Goal: Task Accomplishment & Management: Complete application form

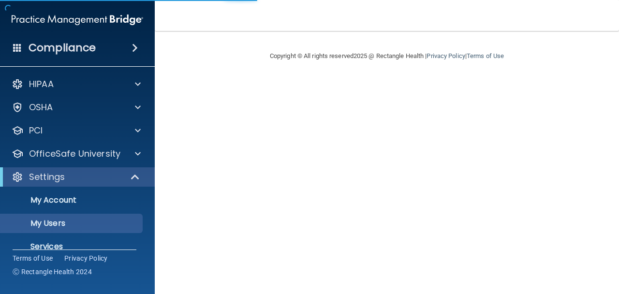
select select "20"
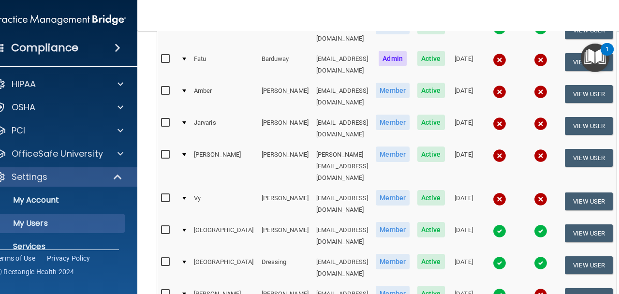
scroll to position [190, 0]
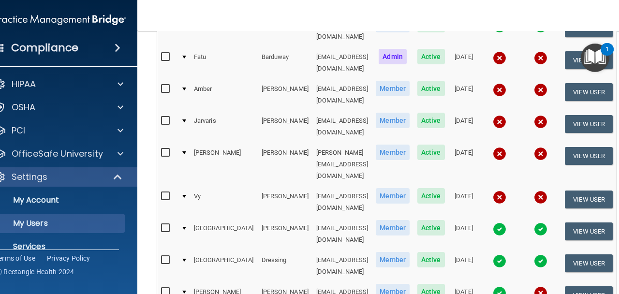
click at [163, 53] on input "checkbox" at bounding box center [166, 57] width 11 height 8
checkbox input "true"
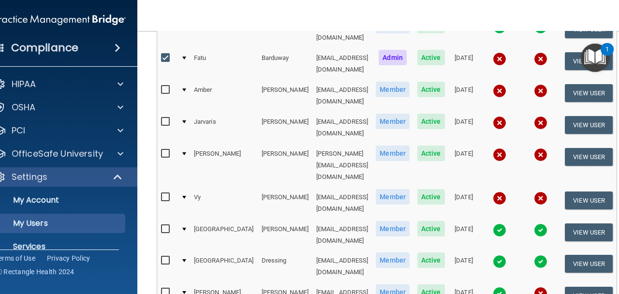
scroll to position [191, 0]
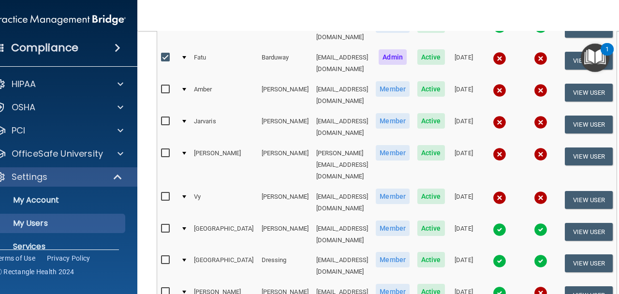
click at [163, 86] on input "checkbox" at bounding box center [166, 90] width 11 height 8
checkbox input "true"
click at [163, 118] on input "checkbox" at bounding box center [166, 122] width 11 height 8
checkbox input "true"
click at [164, 149] on input "checkbox" at bounding box center [166, 153] width 11 height 8
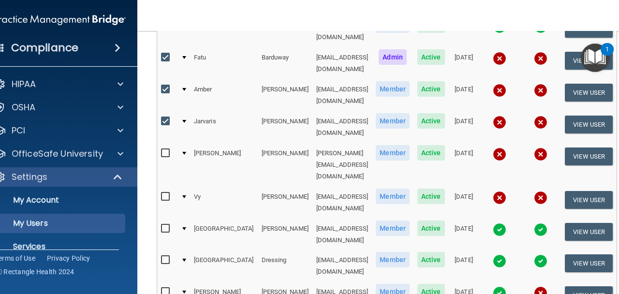
checkbox input "true"
click at [165, 193] on input "checkbox" at bounding box center [166, 197] width 11 height 8
checkbox input "true"
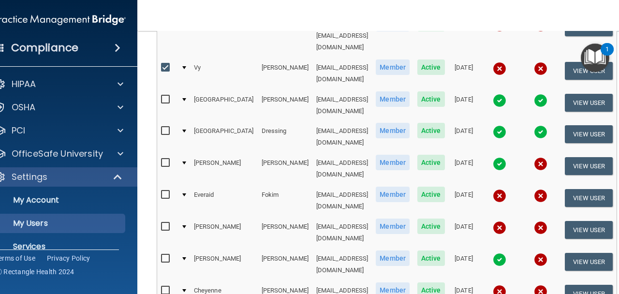
scroll to position [323, 0]
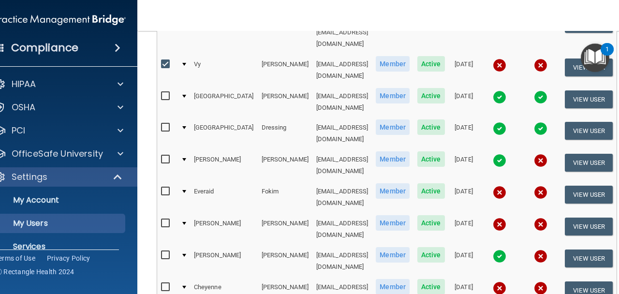
click at [161, 188] on input "checkbox" at bounding box center [166, 192] width 11 height 8
checkbox input "true"
click at [161, 218] on div at bounding box center [167, 225] width 12 height 15
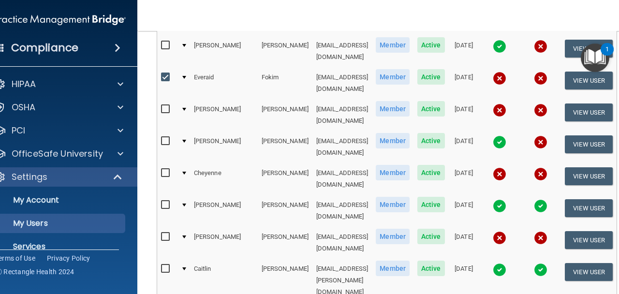
scroll to position [440, 0]
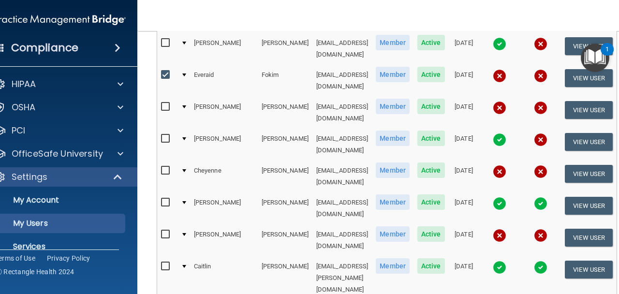
click at [162, 167] on input "checkbox" at bounding box center [166, 171] width 11 height 8
checkbox input "true"
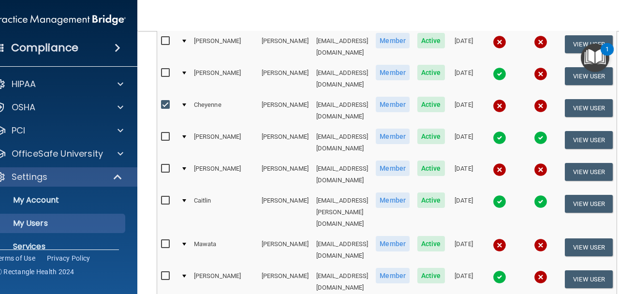
scroll to position [511, 0]
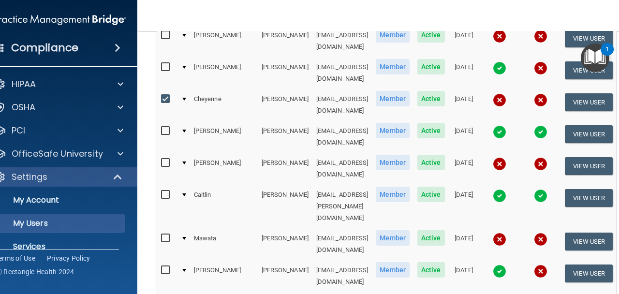
click at [166, 235] on input "checkbox" at bounding box center [166, 239] width 11 height 8
checkbox input "true"
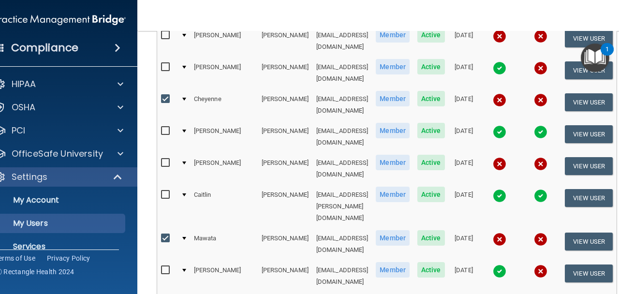
checkbox input "true"
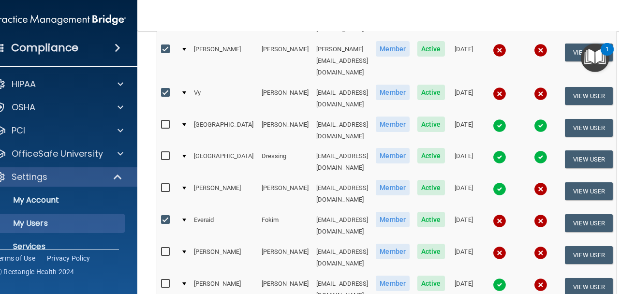
scroll to position [0, 0]
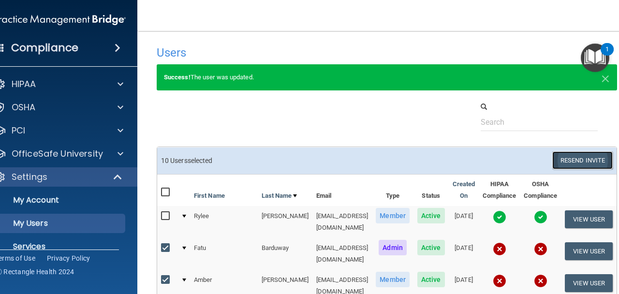
click at [575, 165] on button "Resend Invite" at bounding box center [582, 160] width 60 height 18
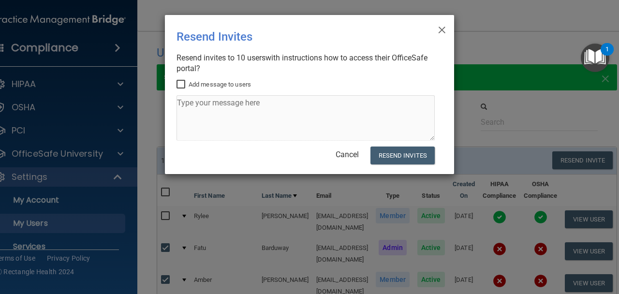
click at [223, 86] on label "Add message to users" at bounding box center [214, 85] width 74 height 12
click at [188, 86] on input "Add message to users" at bounding box center [182, 85] width 11 height 8
checkbox input "true"
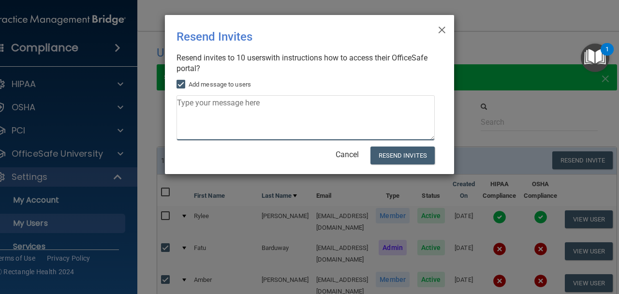
click at [238, 127] on textarea at bounding box center [306, 117] width 258 height 45
type textarea "P"
type textarea "H"
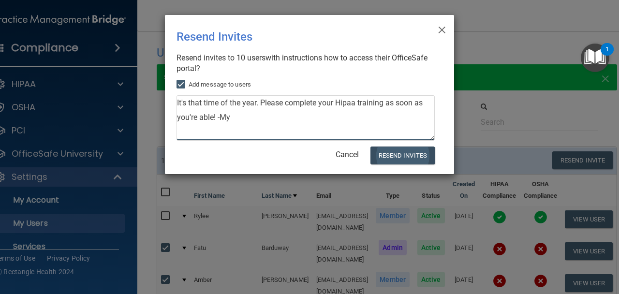
type textarea "It's that time of the year. Please complete your Hipaa training as soon as you'…"
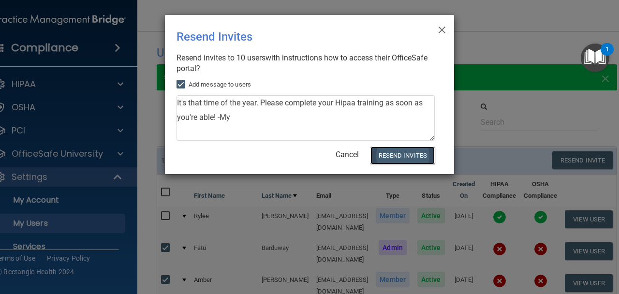
click at [395, 157] on button "Resend Invites" at bounding box center [402, 156] width 64 height 18
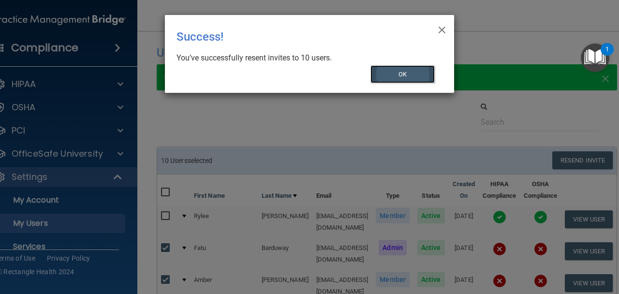
click at [405, 75] on button "OK" at bounding box center [402, 74] width 65 height 18
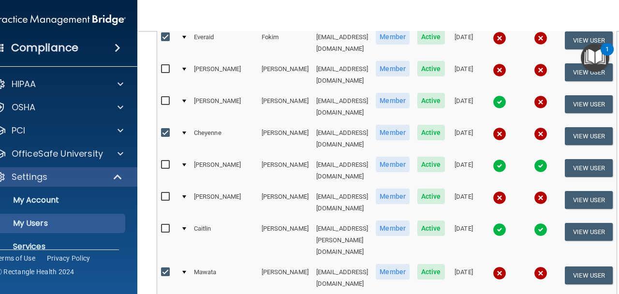
scroll to position [549, 0]
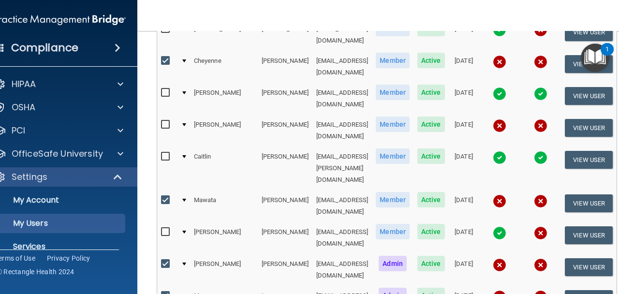
select select "20"
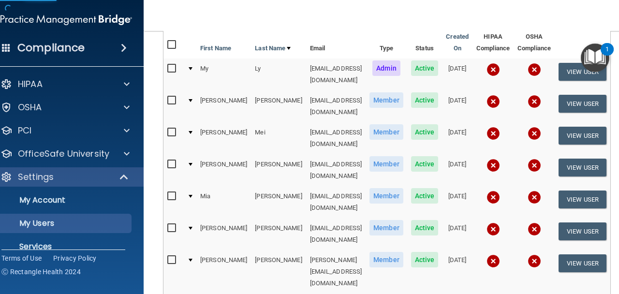
scroll to position [110, 0]
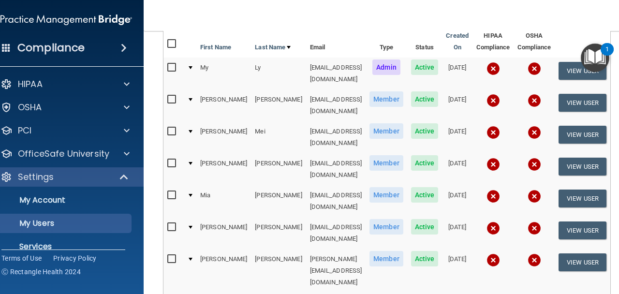
click at [167, 97] on input "checkbox" at bounding box center [172, 100] width 11 height 8
checkbox input "true"
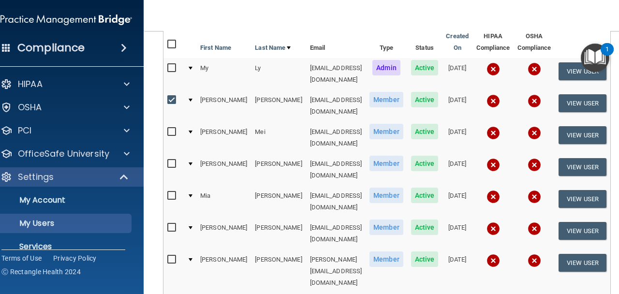
click at [167, 67] on input "checkbox" at bounding box center [172, 68] width 11 height 8
checkbox input "true"
click at [167, 128] on input "checkbox" at bounding box center [172, 132] width 11 height 8
checkbox input "true"
click at [167, 160] on input "checkbox" at bounding box center [172, 164] width 11 height 8
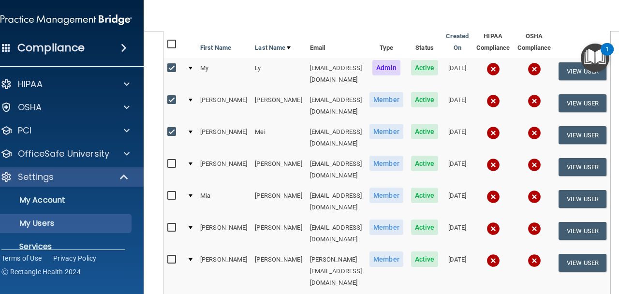
checkbox input "true"
click at [167, 126] on label at bounding box center [173, 131] width 12 height 11
click at [167, 128] on input "checkbox" at bounding box center [172, 132] width 11 height 8
checkbox input "false"
click at [167, 158] on label at bounding box center [173, 163] width 12 height 11
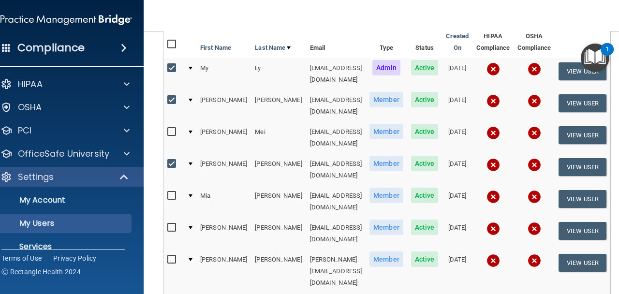
click at [167, 160] on input "checkbox" at bounding box center [172, 164] width 11 height 8
checkbox input "false"
click at [167, 96] on input "checkbox" at bounding box center [172, 100] width 11 height 8
checkbox input "false"
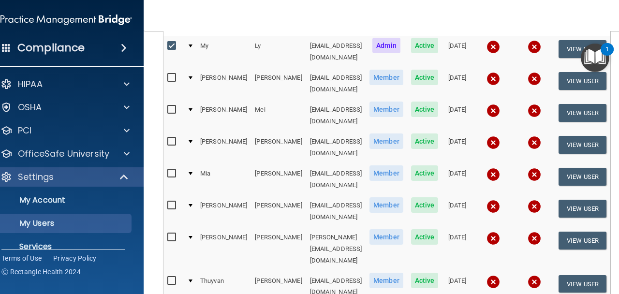
scroll to position [153, 0]
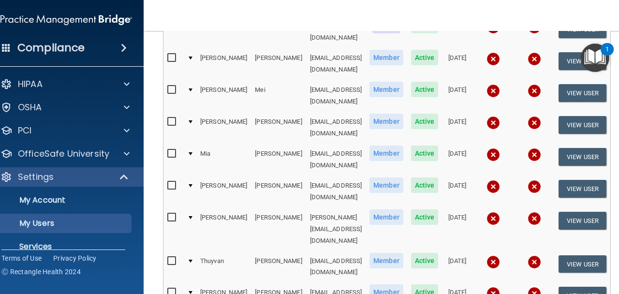
click at [167, 150] on input "checkbox" at bounding box center [172, 154] width 11 height 8
checkbox input "true"
click at [167, 214] on input "checkbox" at bounding box center [172, 218] width 11 height 8
checkbox input "true"
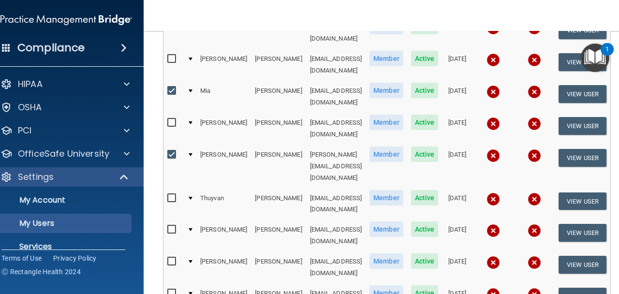
scroll to position [220, 0]
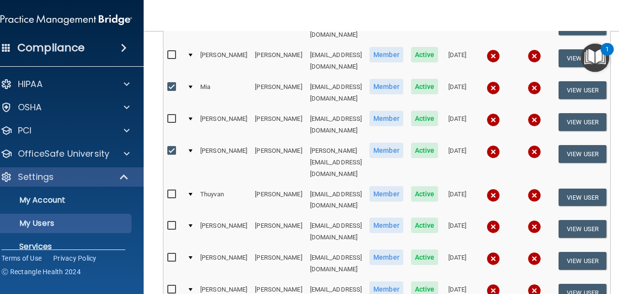
click at [167, 191] on input "checkbox" at bounding box center [172, 195] width 11 height 8
checkbox input "true"
click at [167, 147] on input "checkbox" at bounding box center [172, 151] width 11 height 8
checkbox input "true"
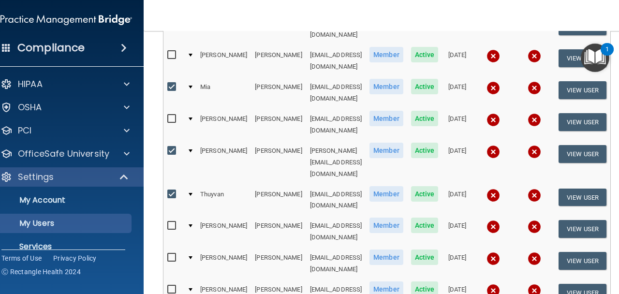
click at [167, 191] on input "checkbox" at bounding box center [172, 195] width 11 height 8
checkbox input "false"
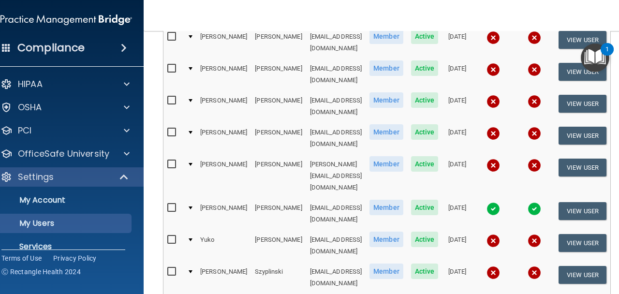
scroll to position [425, 0]
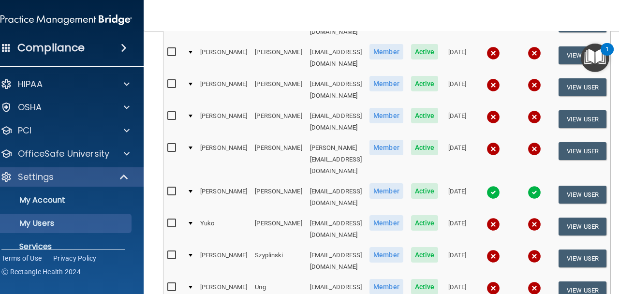
click at [167, 112] on input "checkbox" at bounding box center [172, 116] width 11 height 8
checkbox input "true"
click at [167, 144] on input "checkbox" at bounding box center [172, 148] width 11 height 8
checkbox input "true"
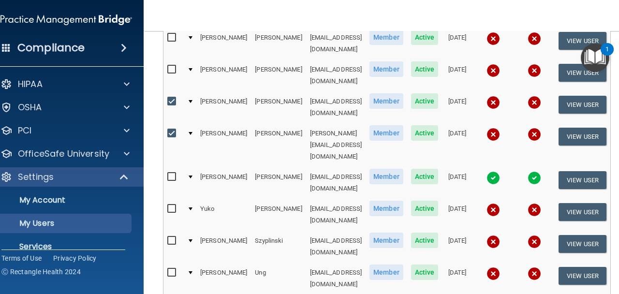
scroll to position [444, 0]
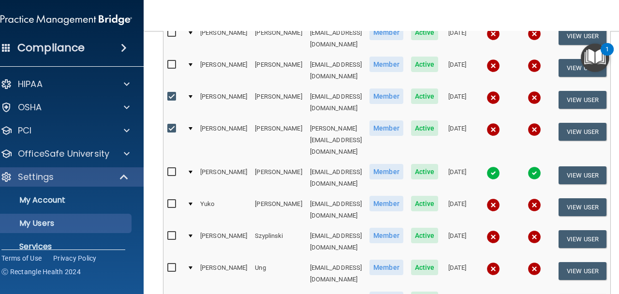
click at [167, 200] on input "checkbox" at bounding box center [172, 204] width 11 height 8
checkbox input "true"
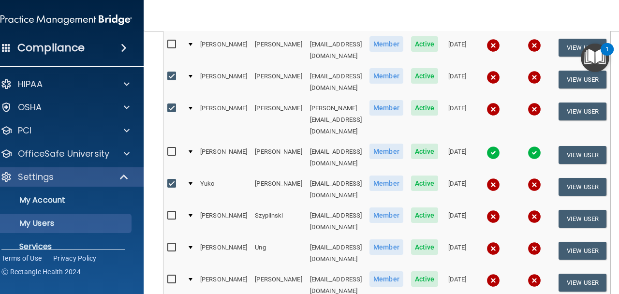
scroll to position [467, 0]
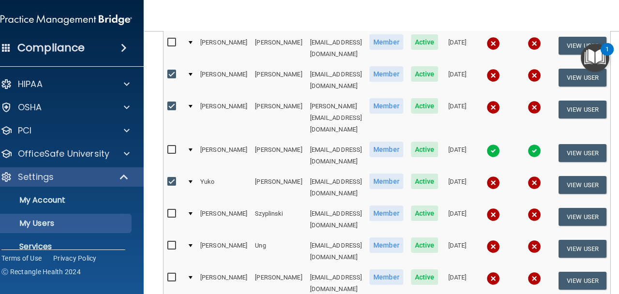
click at [167, 210] on input "checkbox" at bounding box center [172, 214] width 11 height 8
checkbox input "true"
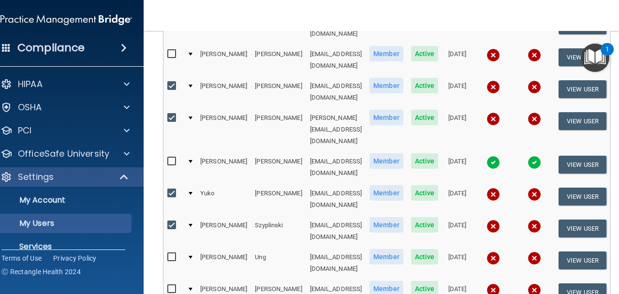
scroll to position [456, 0]
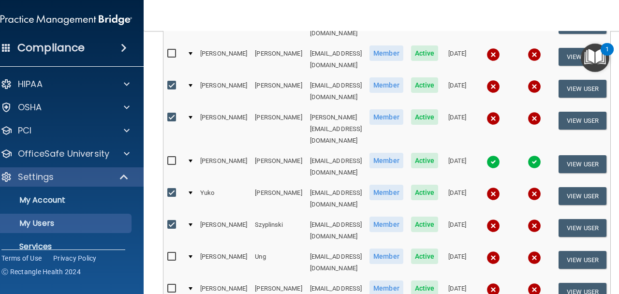
click at [167, 253] on input "checkbox" at bounding box center [172, 257] width 11 height 8
checkbox input "true"
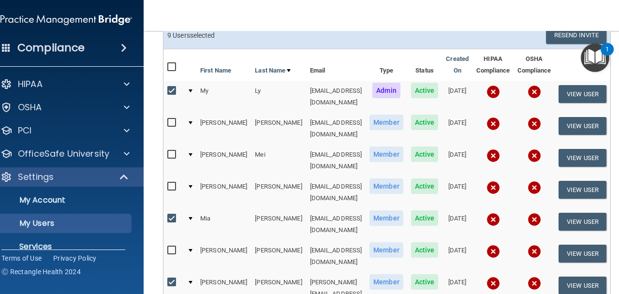
scroll to position [0, 0]
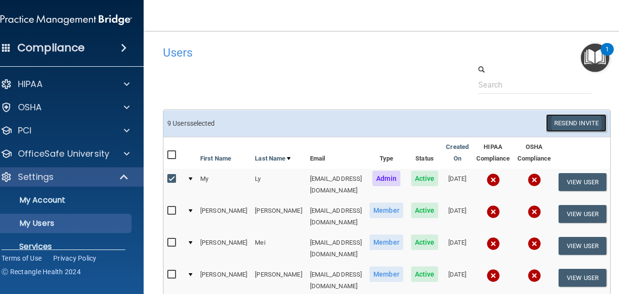
click at [592, 125] on button "Resend Invite" at bounding box center [576, 123] width 60 height 18
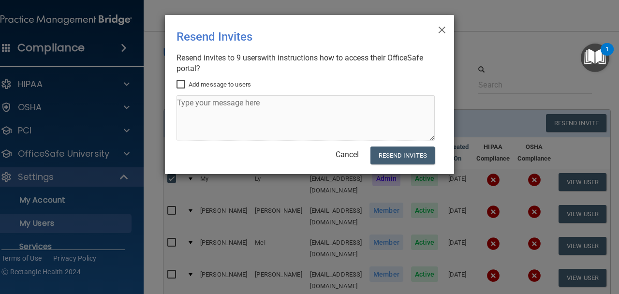
click at [226, 87] on label "Add message to users" at bounding box center [214, 85] width 74 height 12
click at [188, 87] on input "Add message to users" at bounding box center [182, 85] width 11 height 8
checkbox input "true"
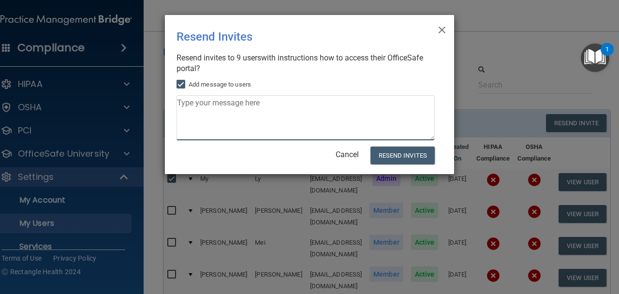
click at [224, 109] on textarea at bounding box center [306, 117] width 258 height 45
type textarea "H"
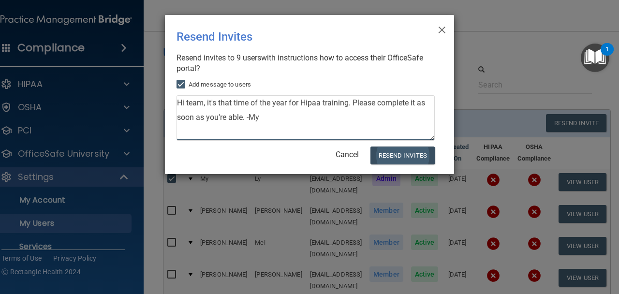
type textarea "Hi team, it's that time of the year for Hipaa training. Please complete it as s…"
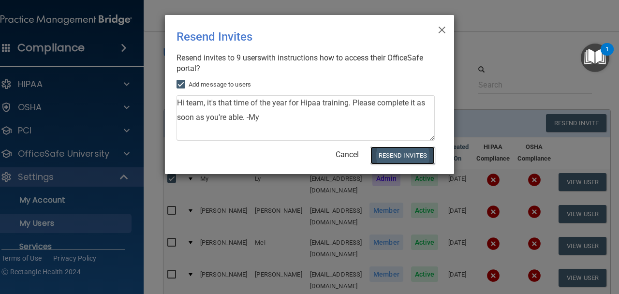
click at [413, 156] on button "Resend Invites" at bounding box center [402, 156] width 64 height 18
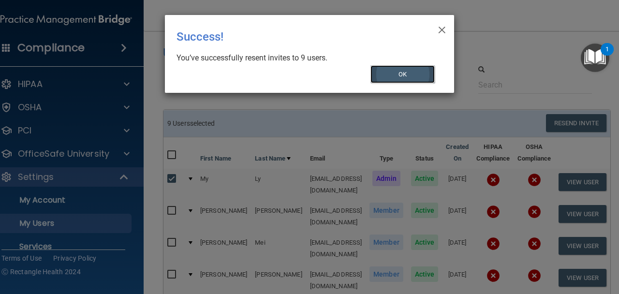
click at [412, 70] on button "OK" at bounding box center [402, 74] width 65 height 18
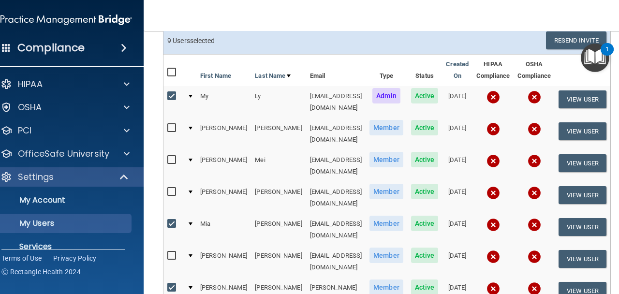
scroll to position [90, 0]
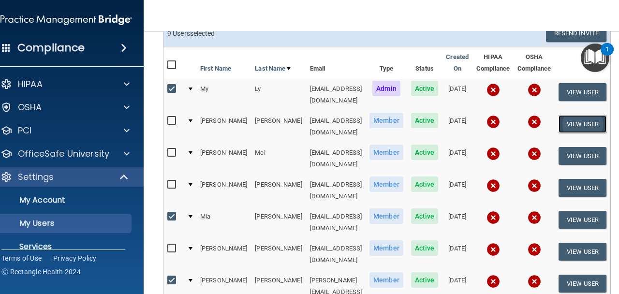
click at [589, 115] on button "View User" at bounding box center [583, 124] width 48 height 18
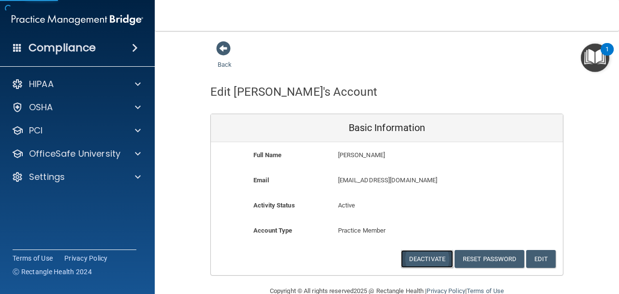
click at [440, 255] on button "Deactivate" at bounding box center [427, 259] width 52 height 18
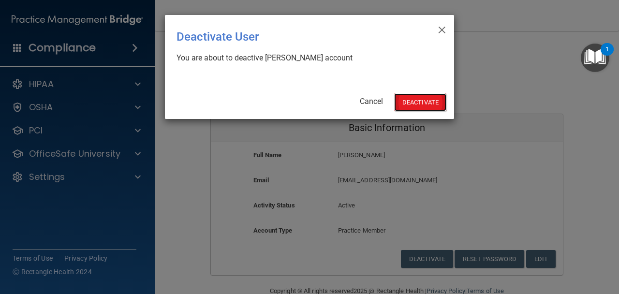
click at [432, 97] on button "Deactivate" at bounding box center [420, 102] width 52 height 18
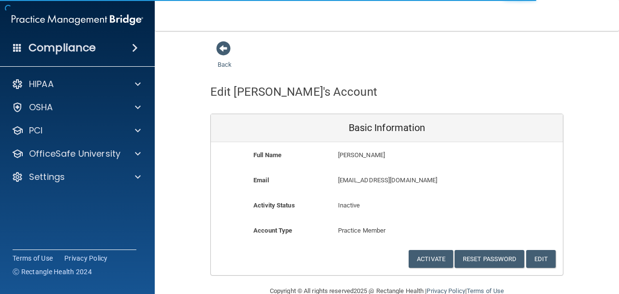
click at [231, 51] on div "Back" at bounding box center [239, 56] width 59 height 30
click at [223, 48] on span at bounding box center [223, 48] width 15 height 15
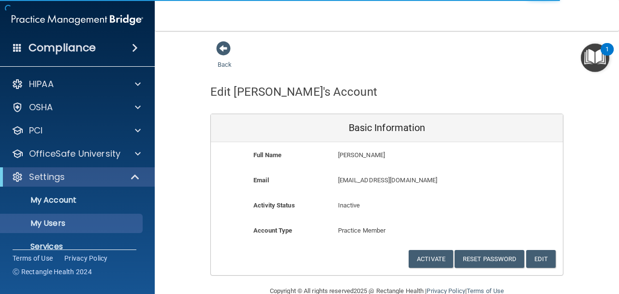
select select "20"
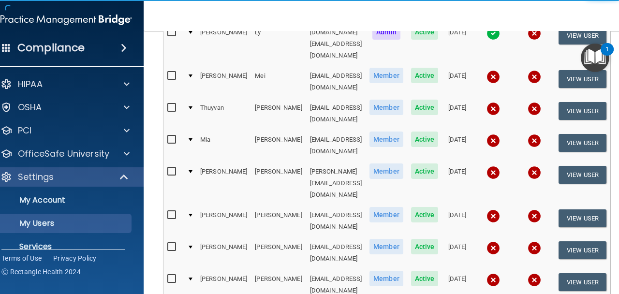
scroll to position [146, 0]
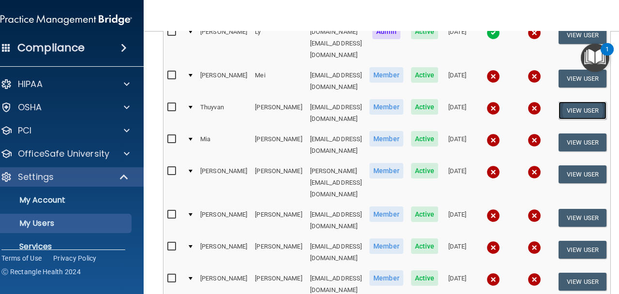
click at [595, 102] on button "View User" at bounding box center [583, 111] width 48 height 18
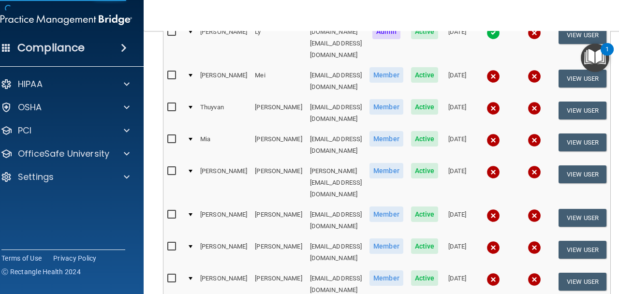
scroll to position [20, 0]
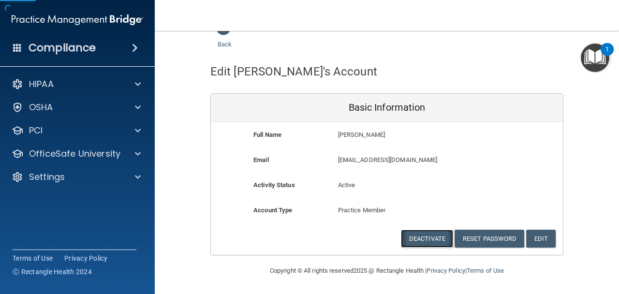
click at [421, 234] on button "Deactivate" at bounding box center [427, 239] width 52 height 18
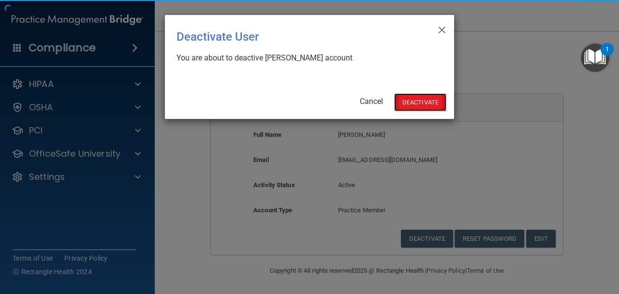
click at [432, 98] on button "Deactivate" at bounding box center [420, 102] width 52 height 18
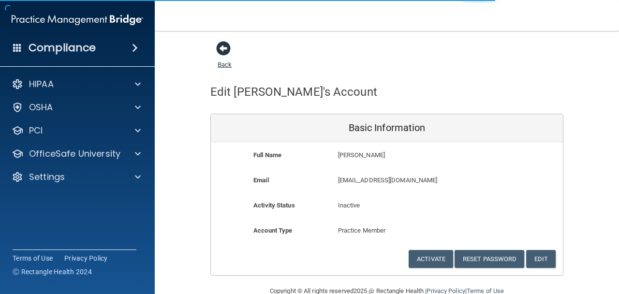
click at [224, 49] on span at bounding box center [223, 48] width 15 height 15
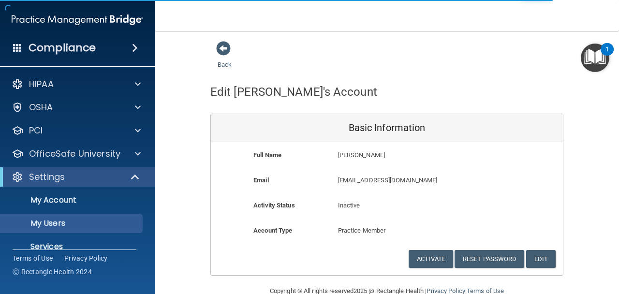
select select "20"
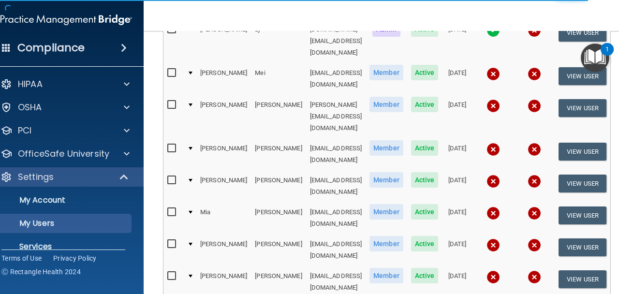
scroll to position [149, 0]
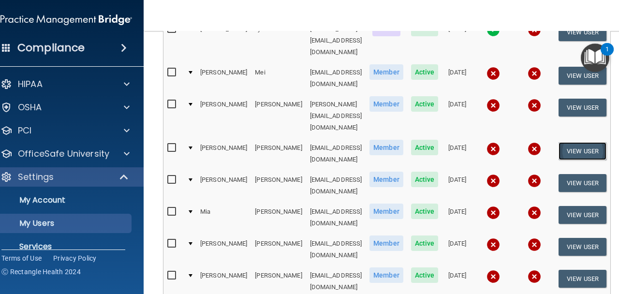
click at [601, 142] on button "View User" at bounding box center [583, 151] width 48 height 18
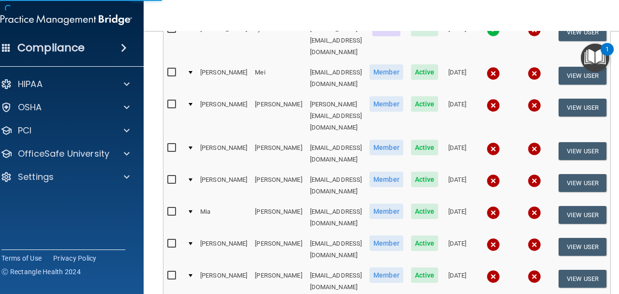
scroll to position [20, 0]
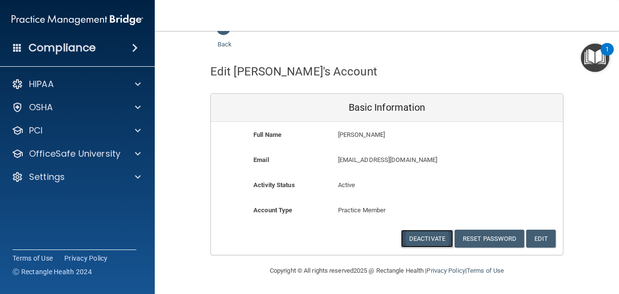
click at [424, 237] on button "Deactivate" at bounding box center [427, 239] width 52 height 18
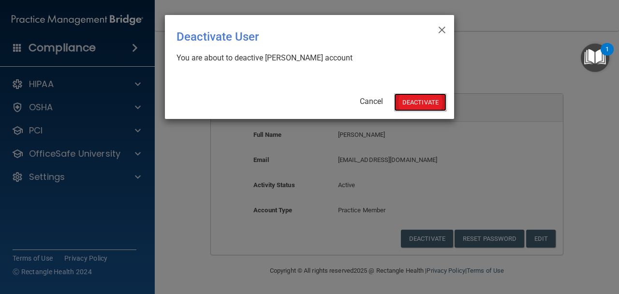
click at [412, 100] on button "Deactivate" at bounding box center [420, 102] width 52 height 18
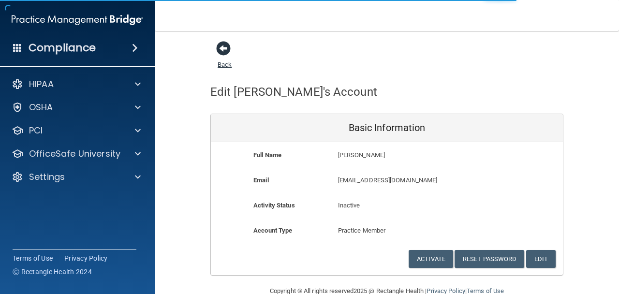
click at [226, 49] on span at bounding box center [223, 48] width 15 height 15
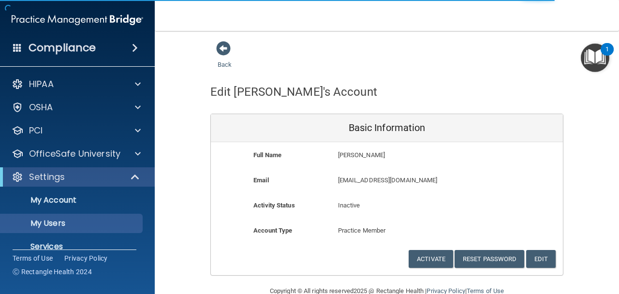
select select "20"
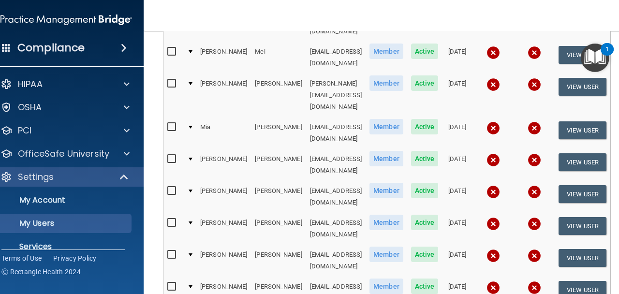
scroll to position [189, 0]
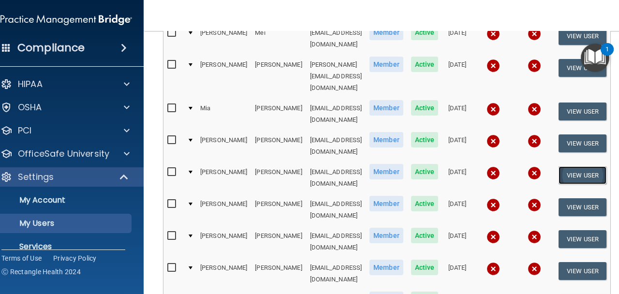
click at [595, 166] on button "View User" at bounding box center [583, 175] width 48 height 18
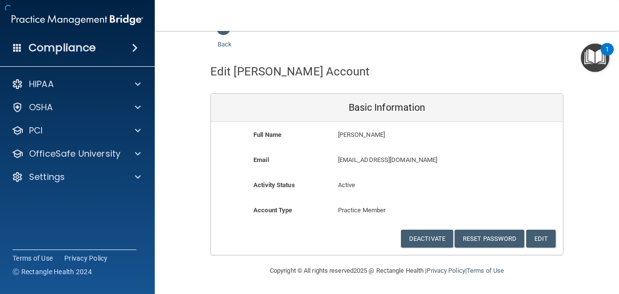
scroll to position [20, 0]
click at [424, 236] on button "Deactivate" at bounding box center [427, 239] width 52 height 18
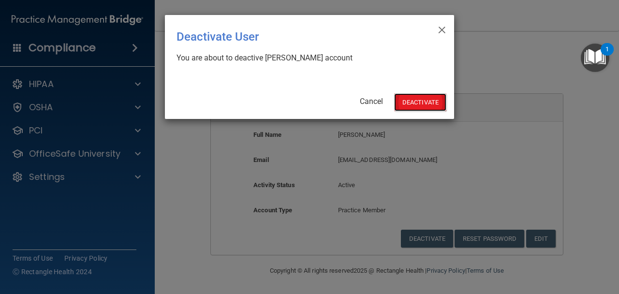
click at [424, 108] on button "Deactivate" at bounding box center [420, 102] width 52 height 18
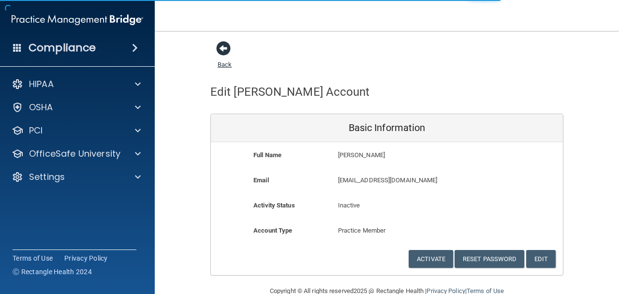
click at [227, 44] on span at bounding box center [223, 48] width 15 height 15
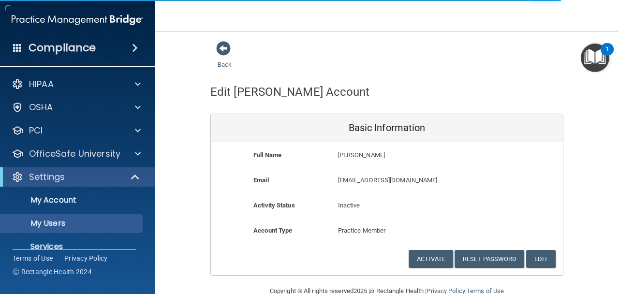
select select "20"
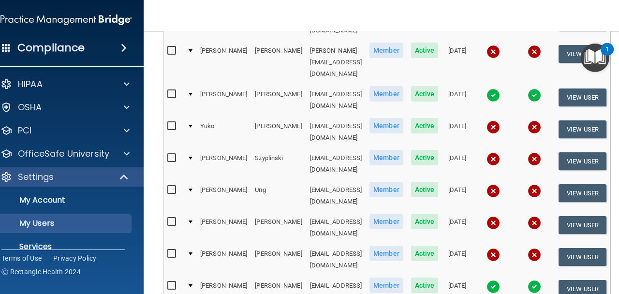
scroll to position [421, 0]
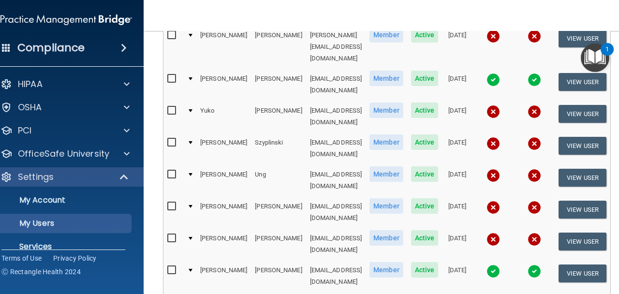
select select "20"
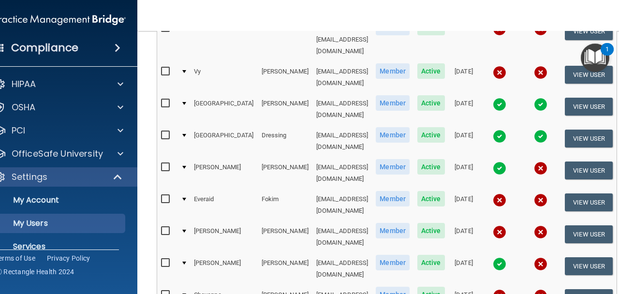
scroll to position [320, 0]
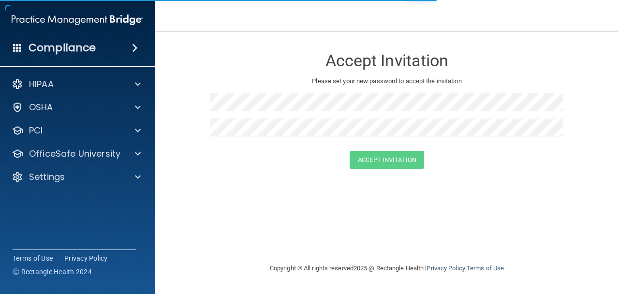
click at [335, 89] on div "Accept Invitation Please set your new password to accept the invitation" at bounding box center [386, 96] width 353 height 110
click at [302, 91] on div "Accept Invitation Please set your new password to accept the invitation" at bounding box center [386, 96] width 353 height 110
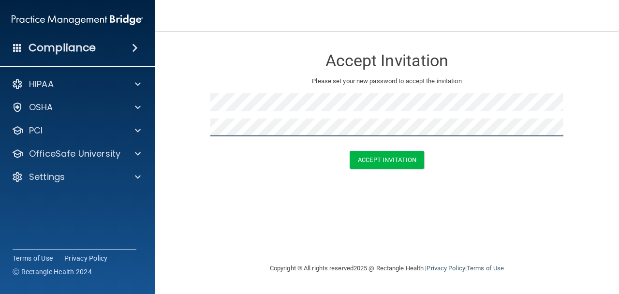
click at [350, 151] on button "Accept Invitation" at bounding box center [387, 160] width 74 height 18
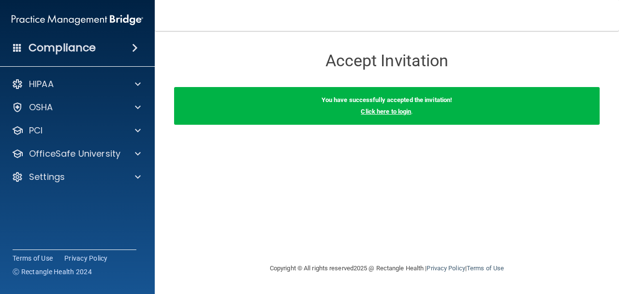
click at [385, 114] on link "Click here to login" at bounding box center [386, 111] width 50 height 7
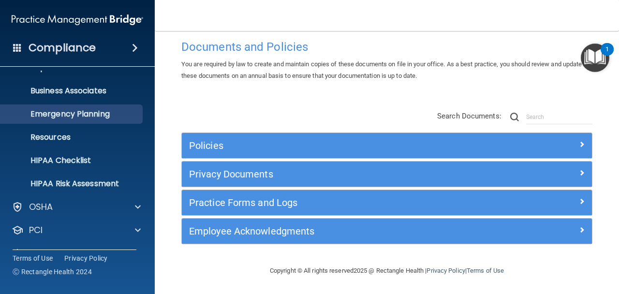
scroll to position [107, 0]
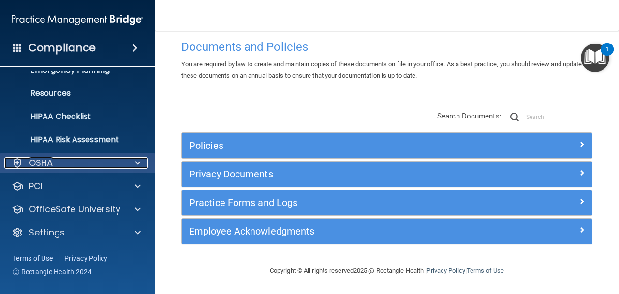
click at [107, 162] on div "OSHA" at bounding box center [64, 163] width 120 height 12
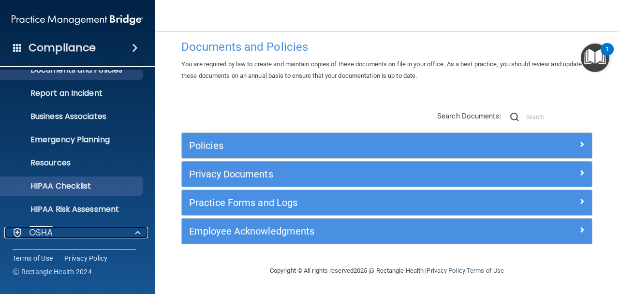
scroll to position [0, 0]
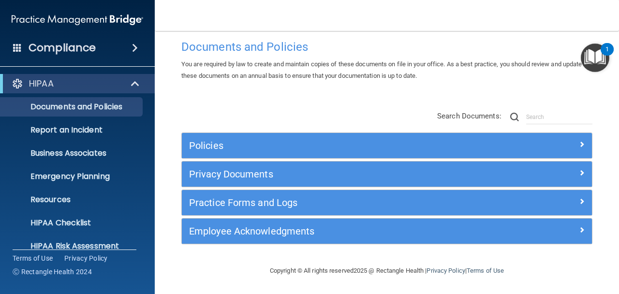
click at [408, 132] on div "Policies Select All (Unselect 0) Unselect All Print Selected (0) Acceptable Use…" at bounding box center [387, 178] width 426 height 154
click at [577, 137] on div "Policies" at bounding box center [387, 145] width 410 height 25
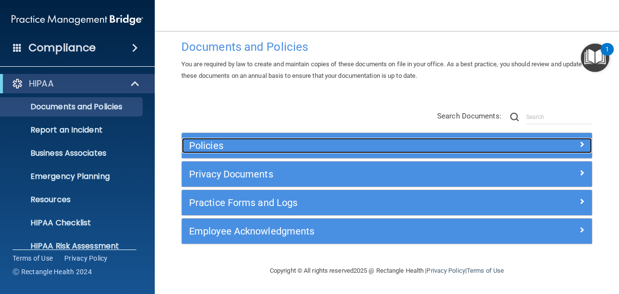
click at [583, 146] on span at bounding box center [582, 144] width 6 height 12
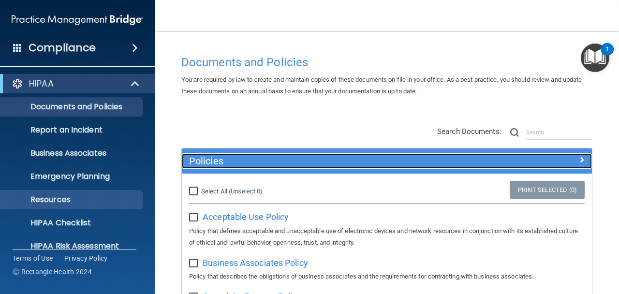
scroll to position [223, 0]
